Goal: Transaction & Acquisition: Purchase product/service

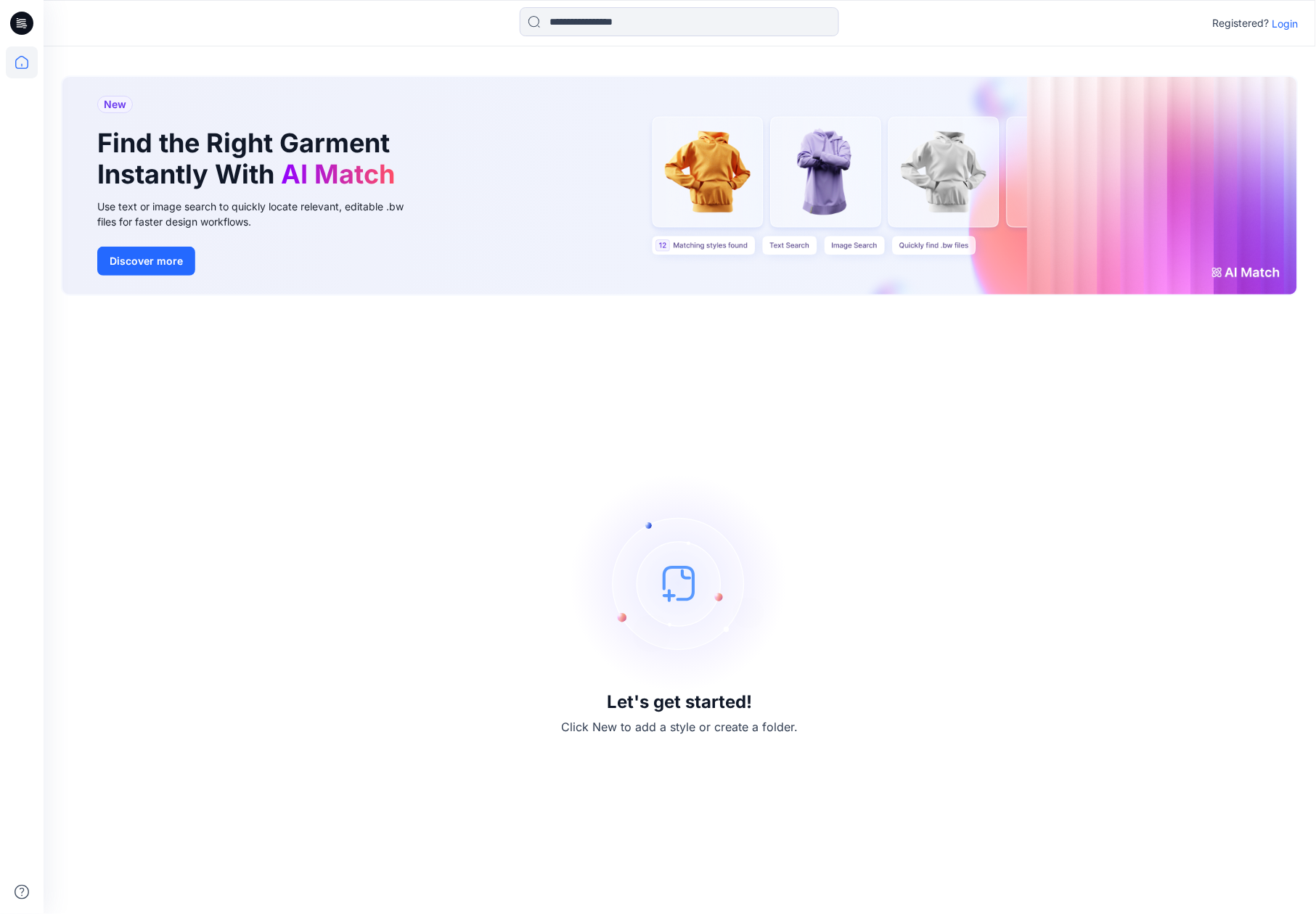
click at [1285, 23] on p "Login" at bounding box center [1285, 23] width 26 height 15
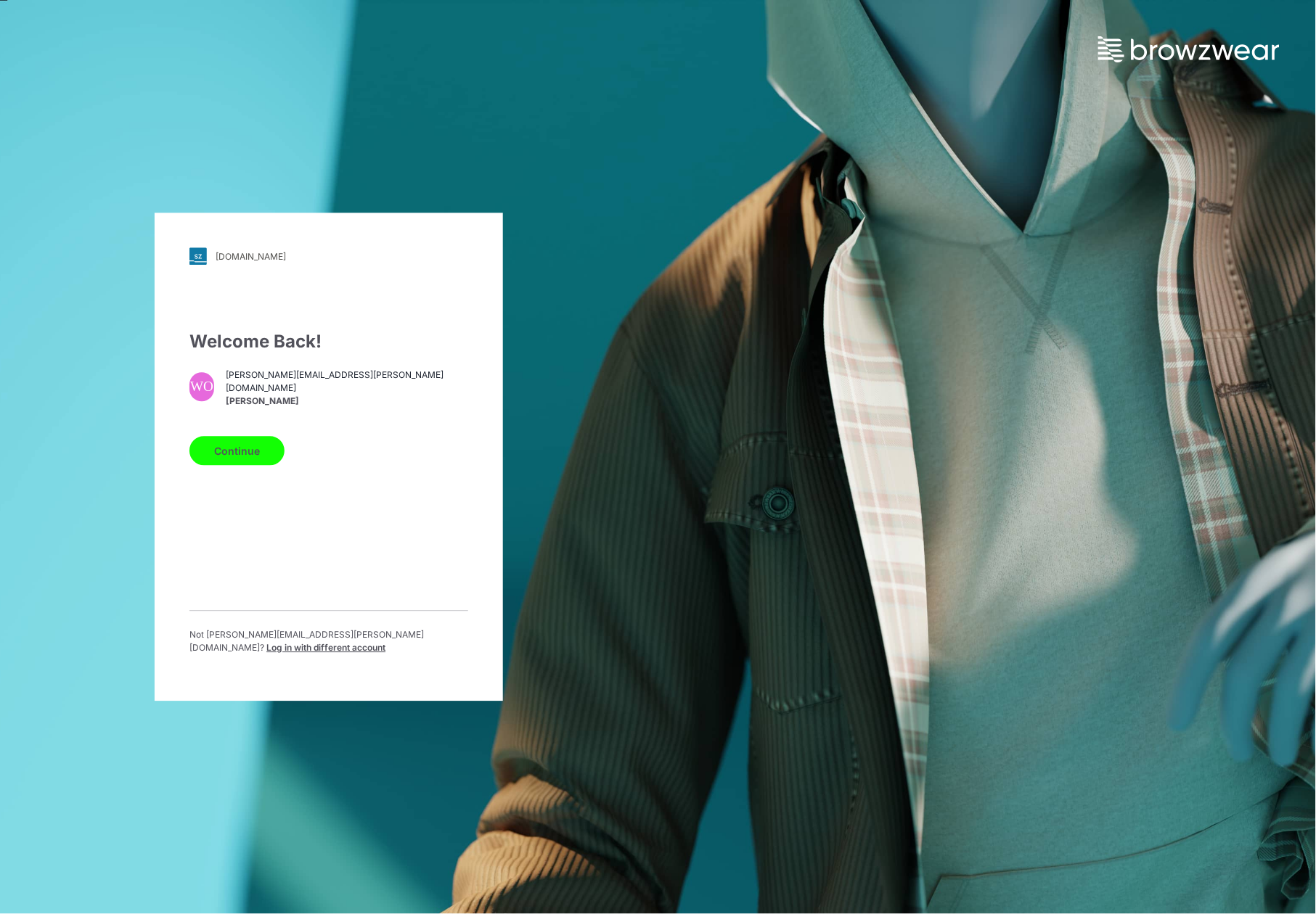
click at [253, 459] on button "Continue" at bounding box center [236, 451] width 95 height 29
click at [237, 460] on button "Continue" at bounding box center [236, 451] width 95 height 29
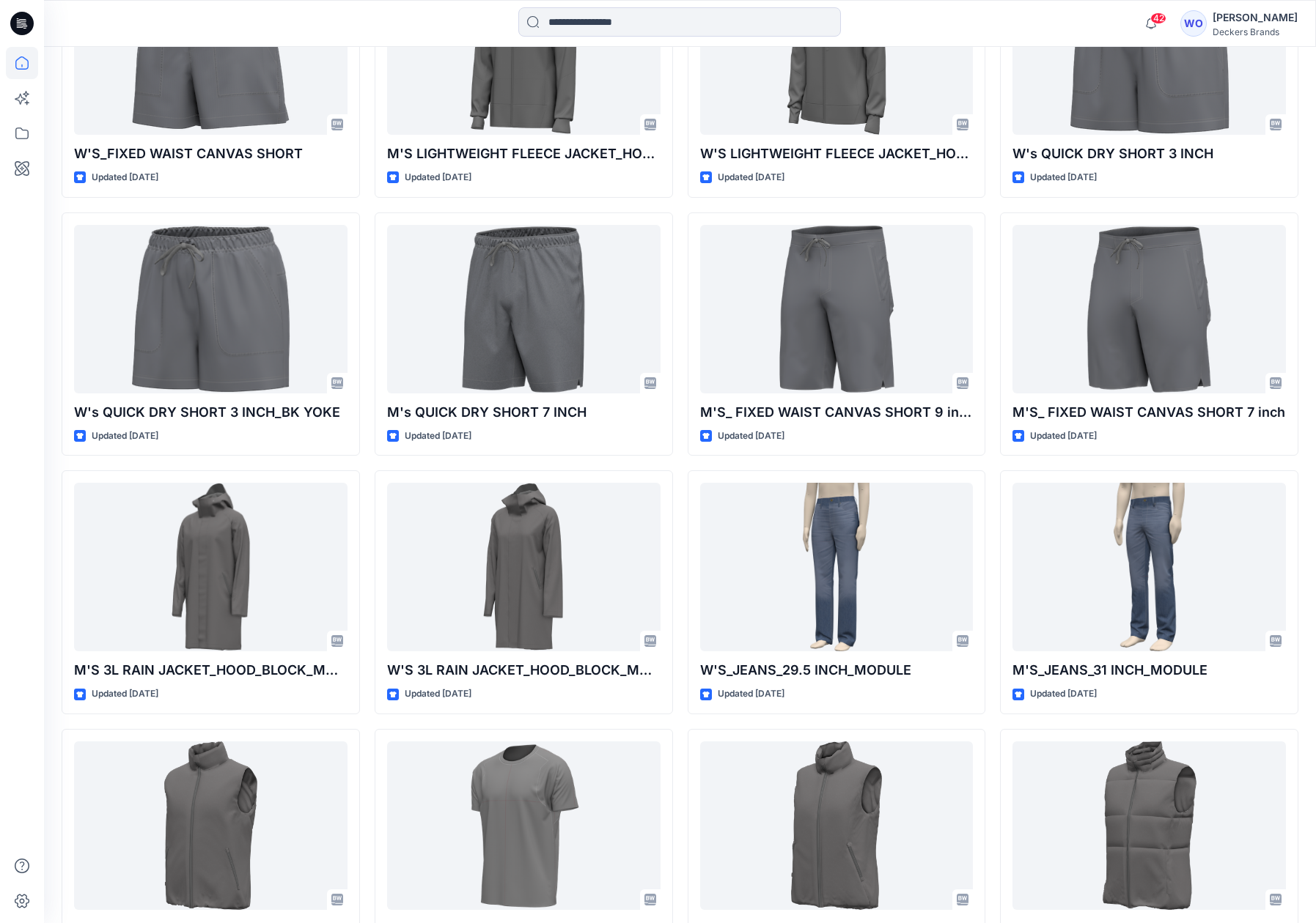
scroll to position [1803, 0]
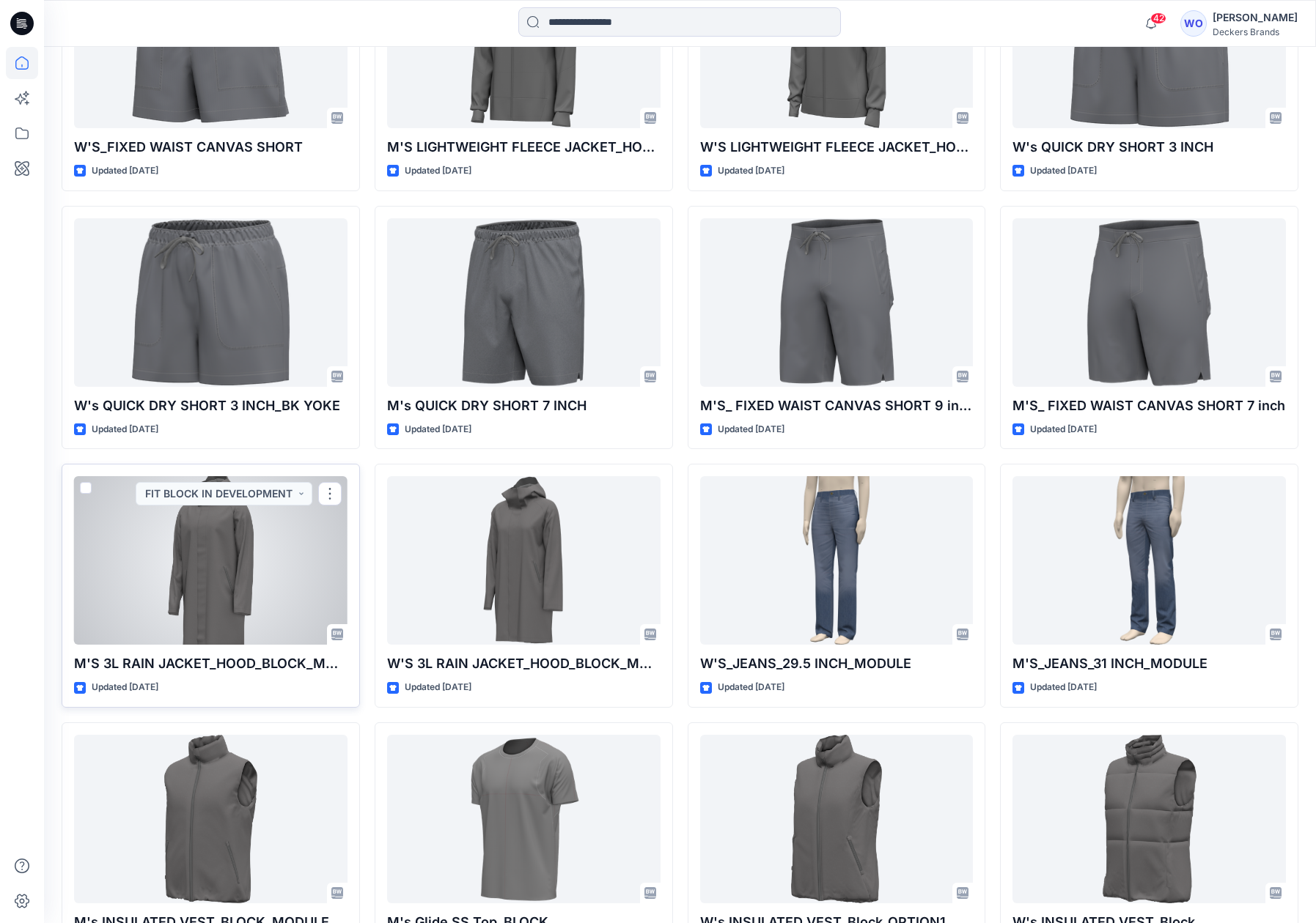
click at [224, 538] on div at bounding box center [211, 560] width 273 height 168
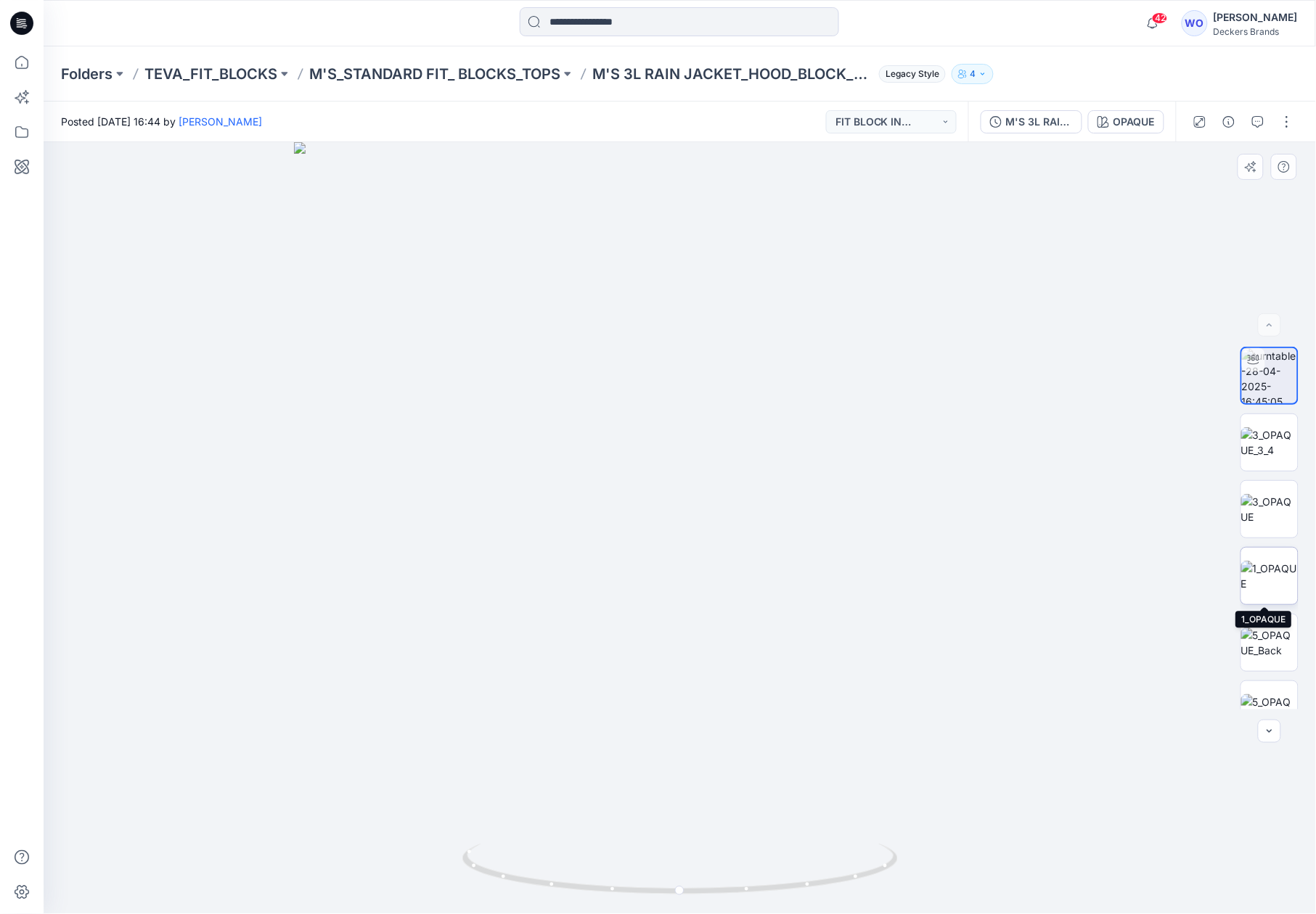
click at [1271, 563] on img at bounding box center [1270, 576] width 57 height 31
